Goal: Information Seeking & Learning: Learn about a topic

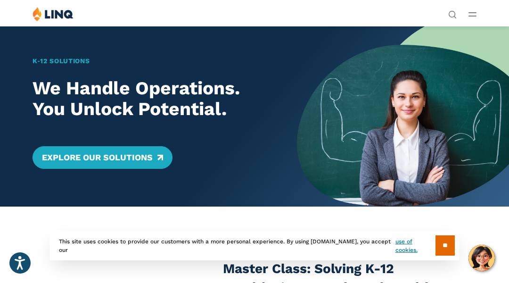
click at [47, 47] on div "K‑12 Solutions We Handle Operations. You Unlock Potential. Explore Our Solutions" at bounding box center [148, 116] width 297 height 180
